Goal: Find contact information: Find contact information

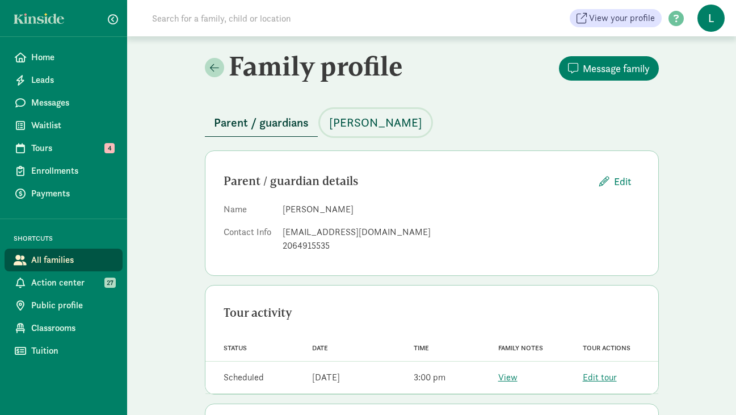
click at [373, 120] on span "[PERSON_NAME]" at bounding box center [375, 122] width 93 height 18
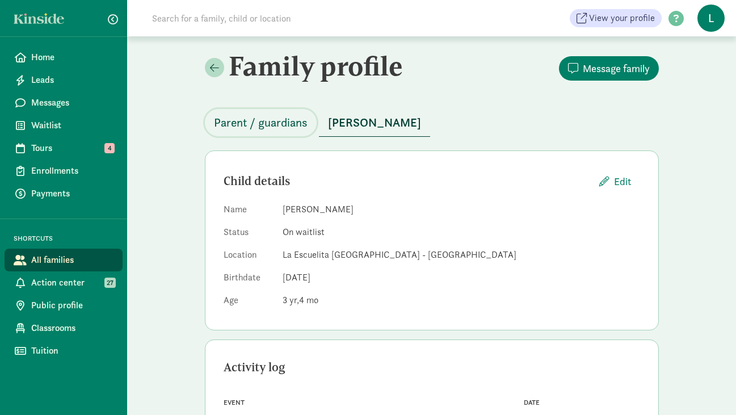
click at [278, 125] on span "Parent / guardians" at bounding box center [261, 122] width 94 height 18
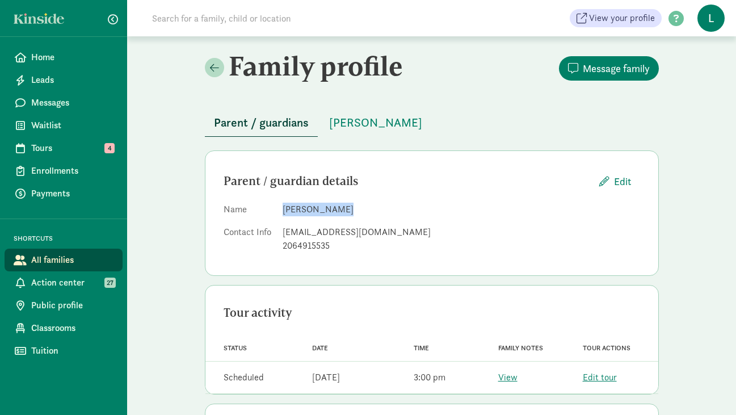
drag, startPoint x: 329, startPoint y: 210, endPoint x: 284, endPoint y: 210, distance: 45.4
click at [284, 210] on dd "[PERSON_NAME]" at bounding box center [461, 210] width 357 height 14
copy dd "[PERSON_NAME]"
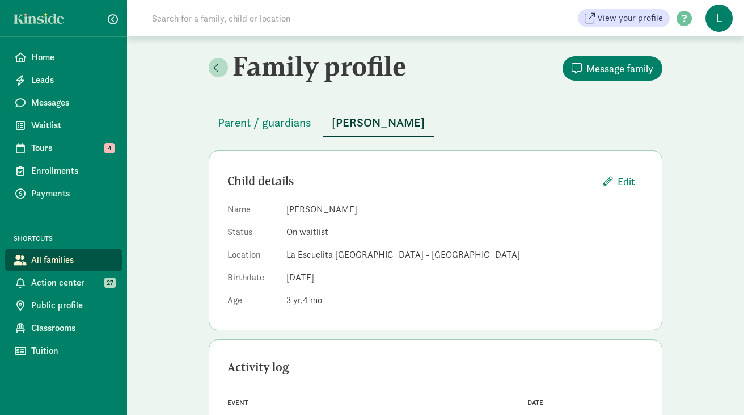
drag, startPoint x: 378, startPoint y: 208, endPoint x: 288, endPoint y: 208, distance: 90.8
click at [288, 208] on dd "[PERSON_NAME]" at bounding box center [465, 210] width 357 height 14
copy dd "[PERSON_NAME]"
click at [310, 253] on dd "La Escuelita [GEOGRAPHIC_DATA] - [GEOGRAPHIC_DATA]" at bounding box center [465, 255] width 357 height 14
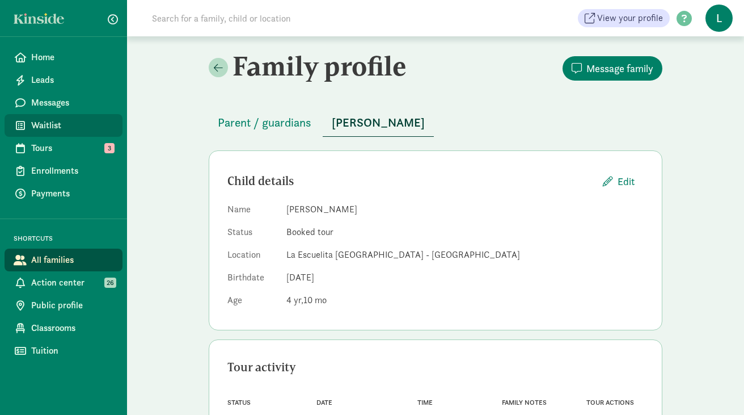
click at [49, 123] on span "Waitlist" at bounding box center [72, 126] width 82 height 14
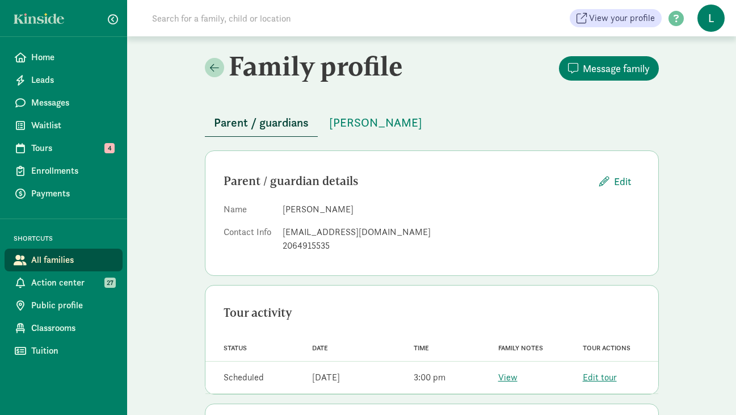
click at [183, 22] on input at bounding box center [304, 18] width 318 height 23
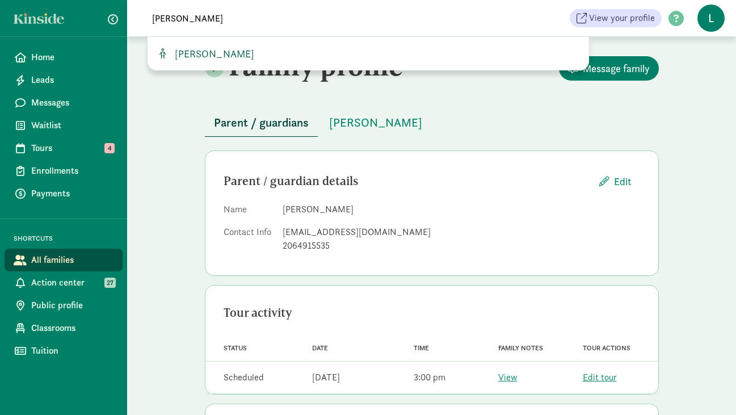
type input "stevie"
click at [209, 54] on span "[PERSON_NAME]" at bounding box center [212, 53] width 84 height 13
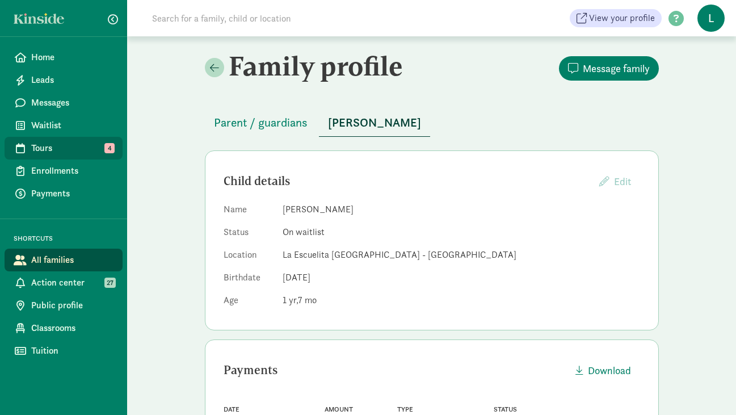
click at [54, 150] on span "Tours" at bounding box center [72, 148] width 82 height 14
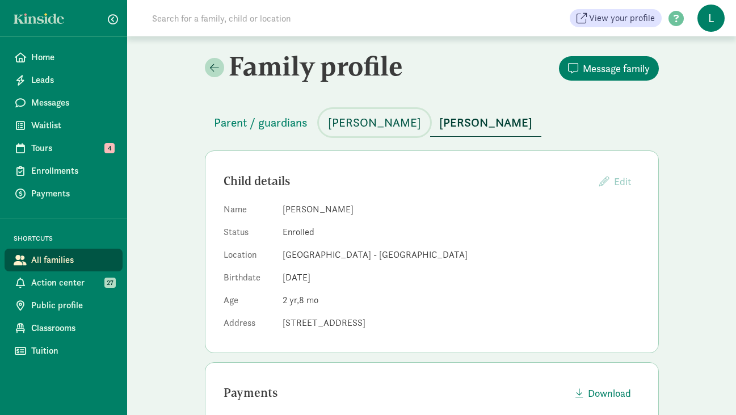
click at [359, 129] on span "Lucas Santana" at bounding box center [374, 122] width 93 height 18
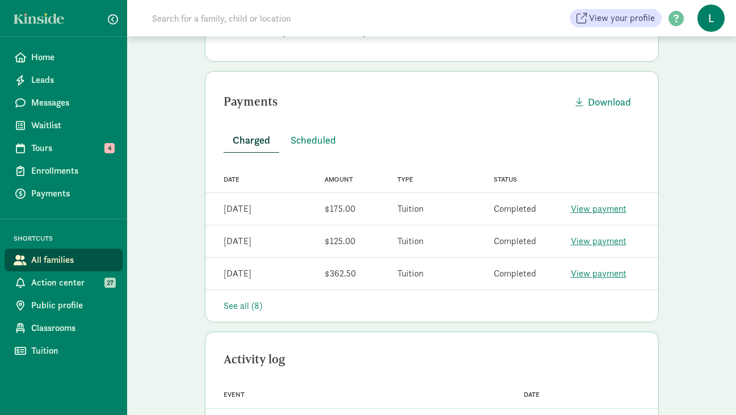
scroll to position [292, 0]
click at [314, 134] on span "Scheduled" at bounding box center [313, 139] width 45 height 15
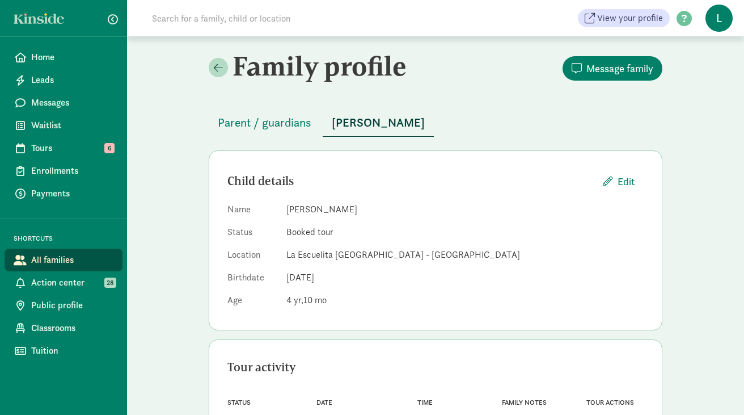
scroll to position [57, 0]
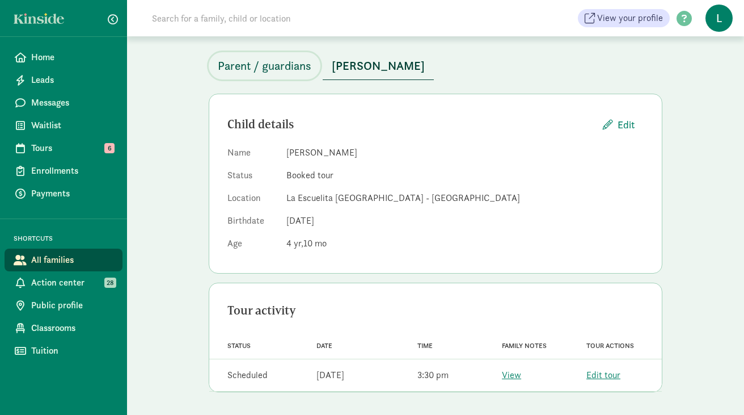
click at [274, 59] on span "Parent / guardians" at bounding box center [265, 66] width 94 height 18
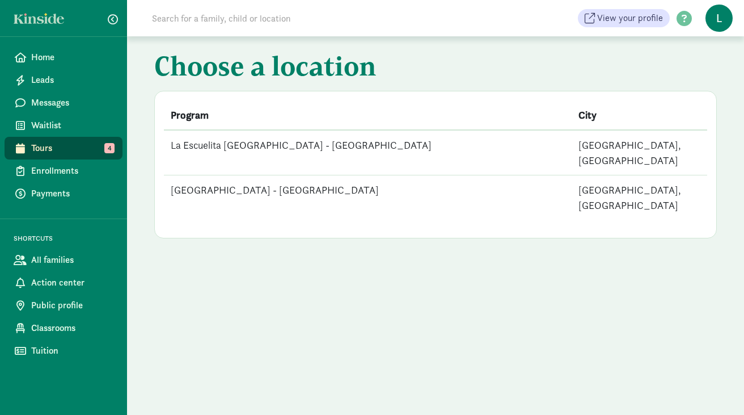
click at [246, 141] on td "La Escuelita [GEOGRAPHIC_DATA] - [GEOGRAPHIC_DATA]" at bounding box center [368, 152] width 408 height 45
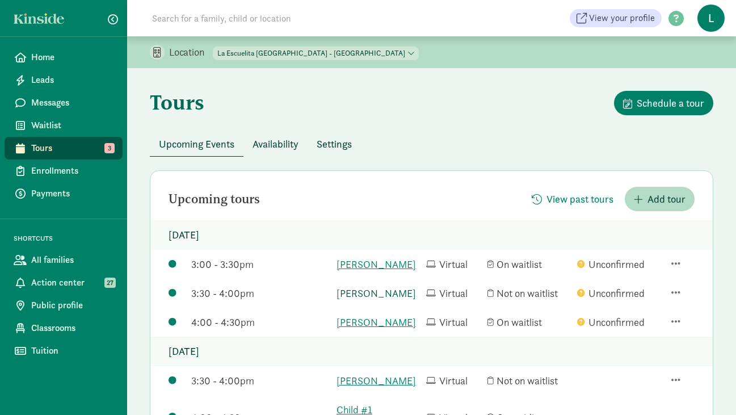
click at [348, 301] on link "[PERSON_NAME]" at bounding box center [378, 292] width 84 height 15
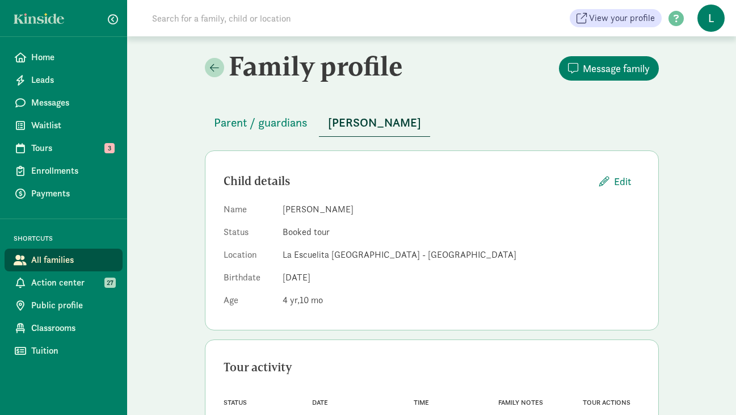
scroll to position [57, 0]
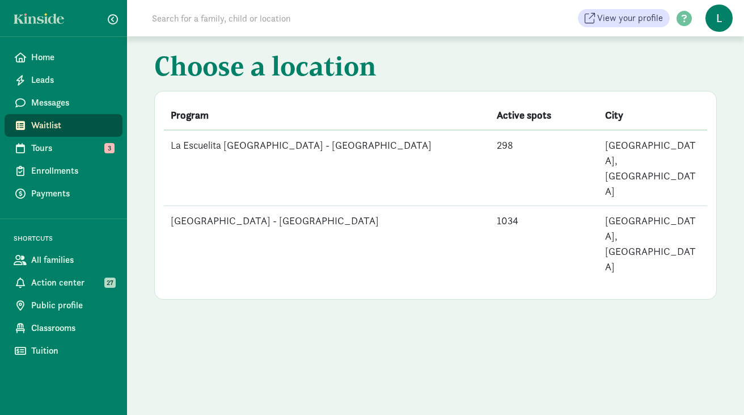
click at [308, 153] on td "La Escuelita [GEOGRAPHIC_DATA] - [GEOGRAPHIC_DATA]" at bounding box center [327, 168] width 326 height 76
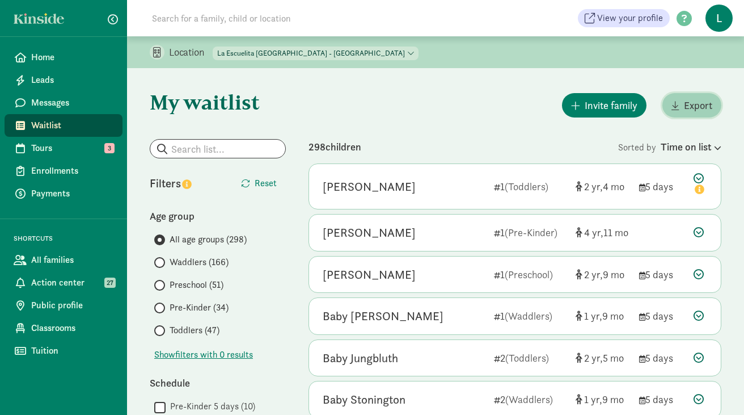
click at [691, 109] on span "Export" at bounding box center [698, 105] width 28 height 15
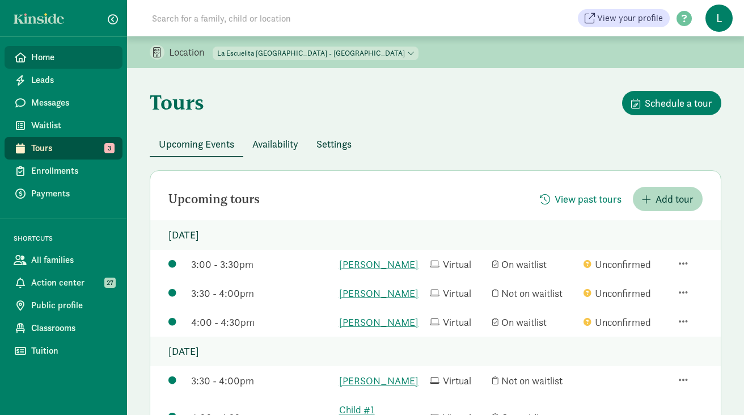
click at [50, 53] on span "Home" at bounding box center [72, 58] width 82 height 14
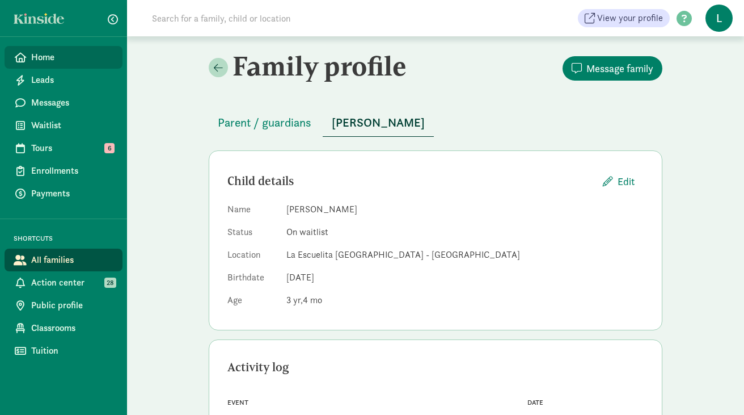
click at [65, 58] on span "Home" at bounding box center [72, 58] width 82 height 14
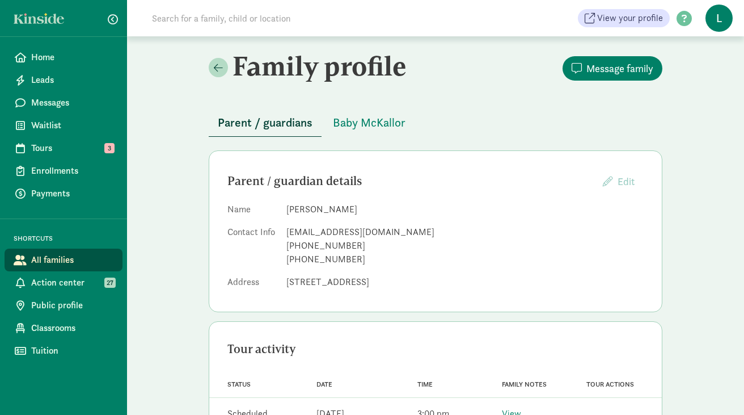
drag, startPoint x: 343, startPoint y: 208, endPoint x: 286, endPoint y: 208, distance: 57.3
click at [286, 208] on dl "Name alexa McKallor Contact Info alexapanderson@yahoo.com +12064188719 +1206418…" at bounding box center [436, 248] width 416 height 91
copy dd "alexa McKallor"
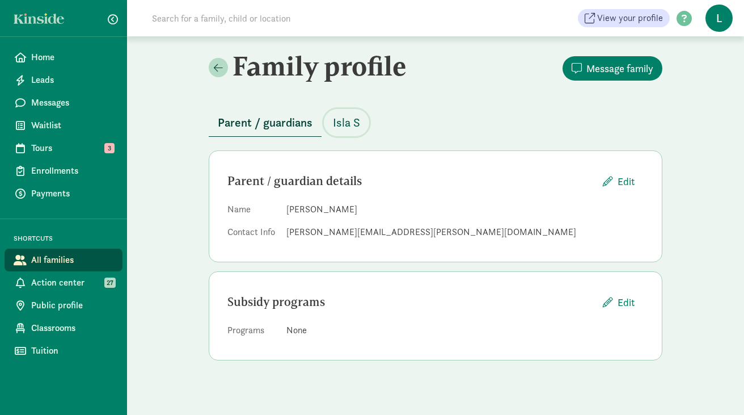
click at [350, 125] on span "Isla S" at bounding box center [346, 122] width 27 height 18
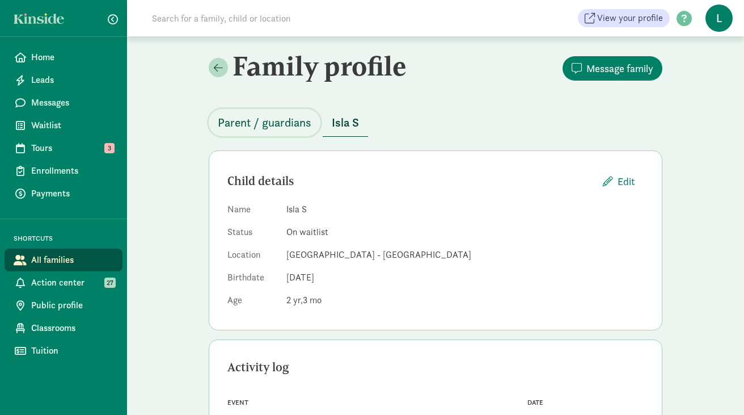
click at [272, 126] on span "Parent / guardians" at bounding box center [265, 122] width 94 height 18
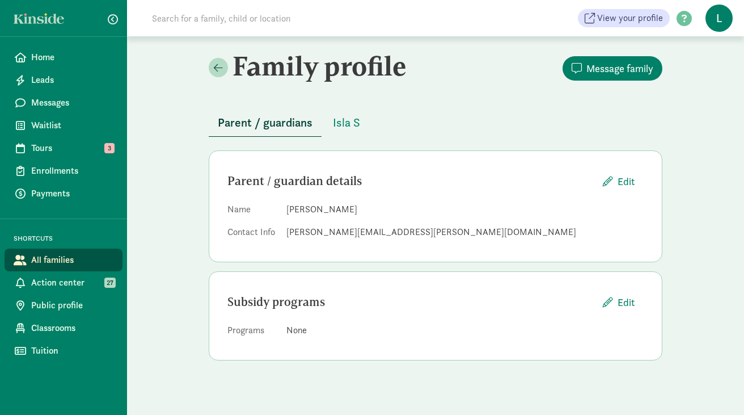
drag, startPoint x: 357, startPoint y: 209, endPoint x: 284, endPoint y: 210, distance: 72.6
click at [284, 210] on dl "Name Kirsten Wickstrom Contact Info kirsten.wickstrom@gmail.com" at bounding box center [436, 223] width 416 height 41
copy dd "Kirsten Wickstrom"
click at [355, 117] on span "Isla S" at bounding box center [346, 122] width 27 height 18
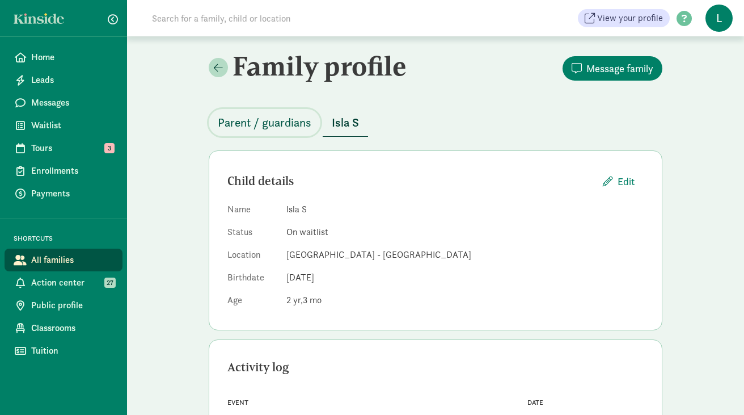
click at [272, 129] on span "Parent / guardians" at bounding box center [265, 122] width 94 height 18
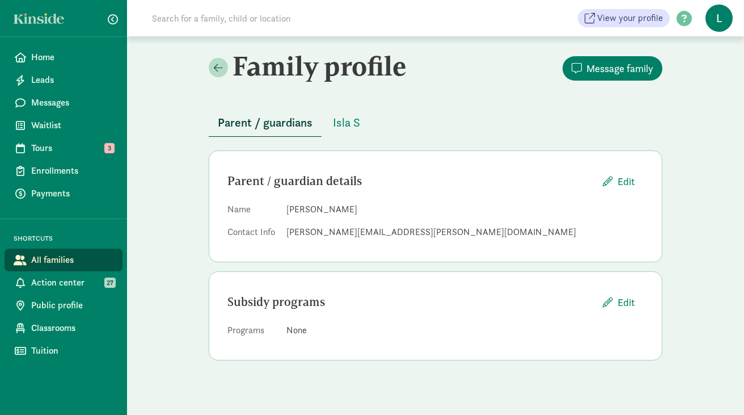
drag, startPoint x: 357, startPoint y: 209, endPoint x: 288, endPoint y: 209, distance: 69.8
click at [288, 209] on dd "Kirsten Wickstrom" at bounding box center [465, 210] width 357 height 14
copy dd "Kirsten Wickstrom"
click at [345, 120] on span "Isla S" at bounding box center [346, 122] width 27 height 18
